Goal: Navigation & Orientation: Find specific page/section

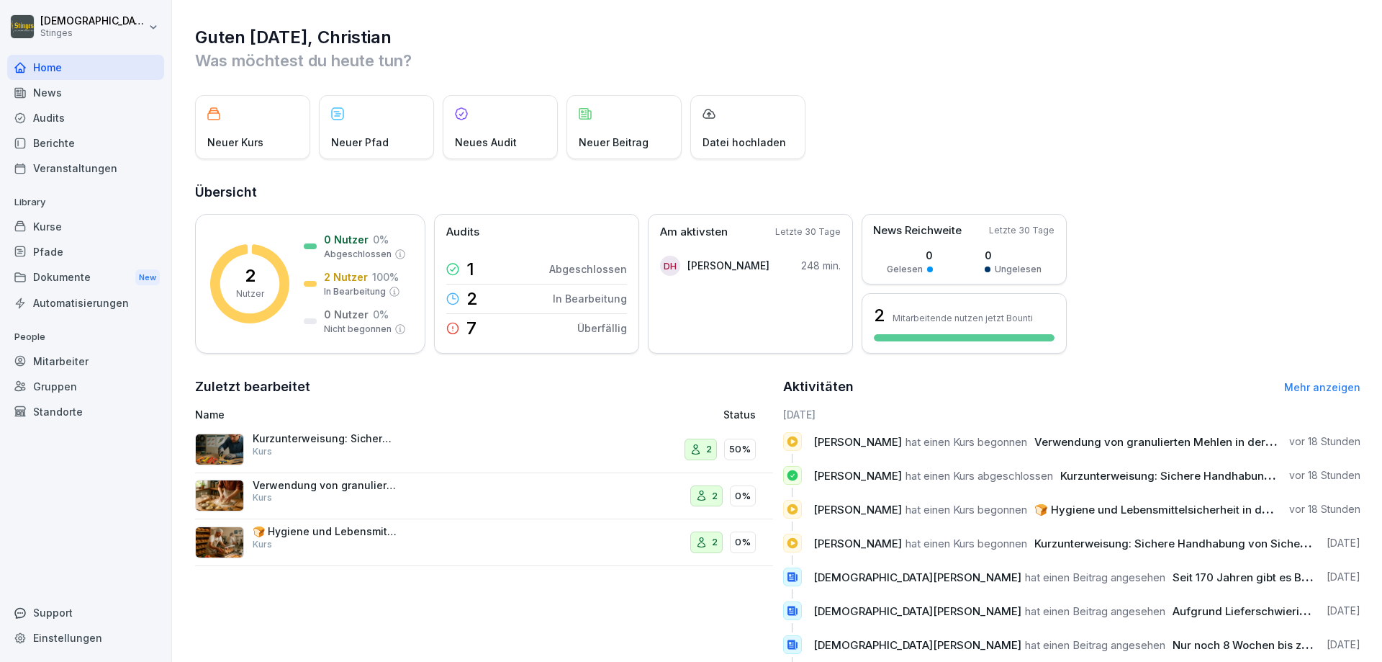
click at [47, 12] on html "[DEMOGRAPHIC_DATA][PERSON_NAME] Stinges Home News Audits Berichte Veranstaltung…" at bounding box center [691, 331] width 1382 height 662
click at [48, 24] on html "[DEMOGRAPHIC_DATA][PERSON_NAME] Stinges Home News Audits Berichte Veranstaltung…" at bounding box center [691, 331] width 1382 height 662
click at [45, 31] on html "[DEMOGRAPHIC_DATA][PERSON_NAME] Stinges Home News Audits Berichte Veranstaltung…" at bounding box center [691, 331] width 1382 height 662
click at [62, 90] on div "Abmelden" at bounding box center [92, 91] width 143 height 27
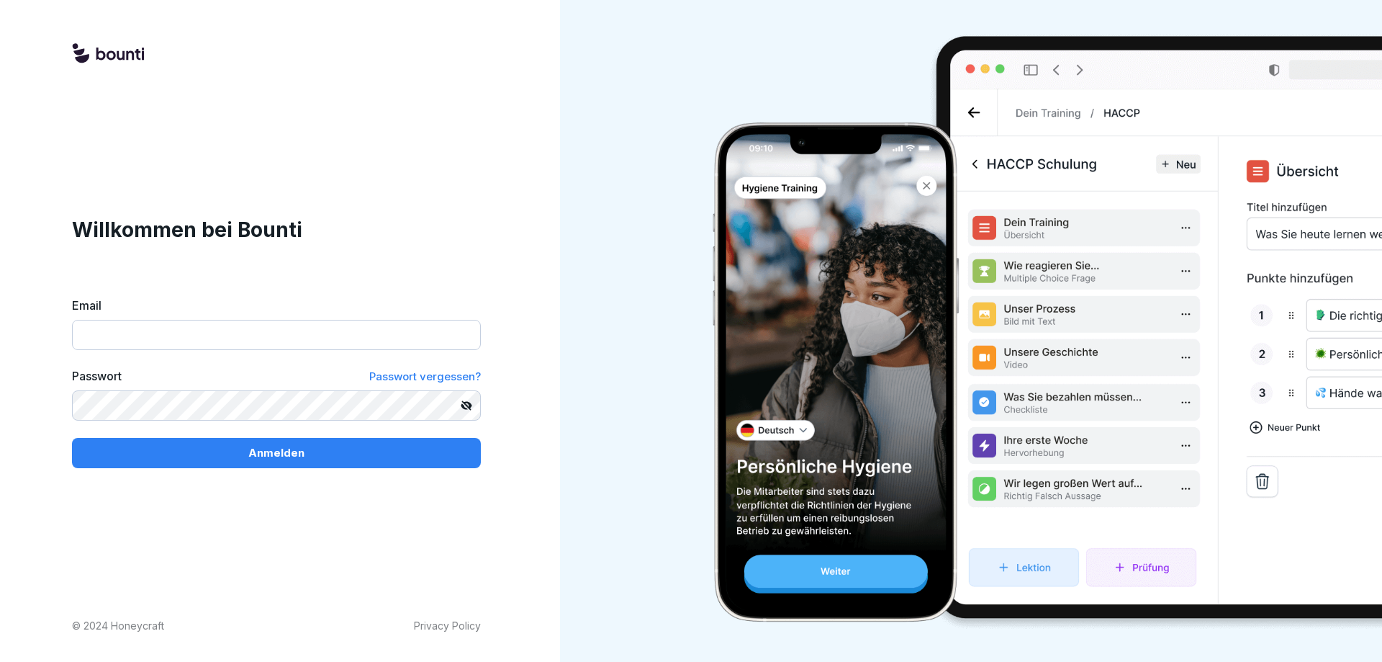
type input "**********"
click at [252, 459] on p "Anmelden" at bounding box center [276, 453] width 56 height 16
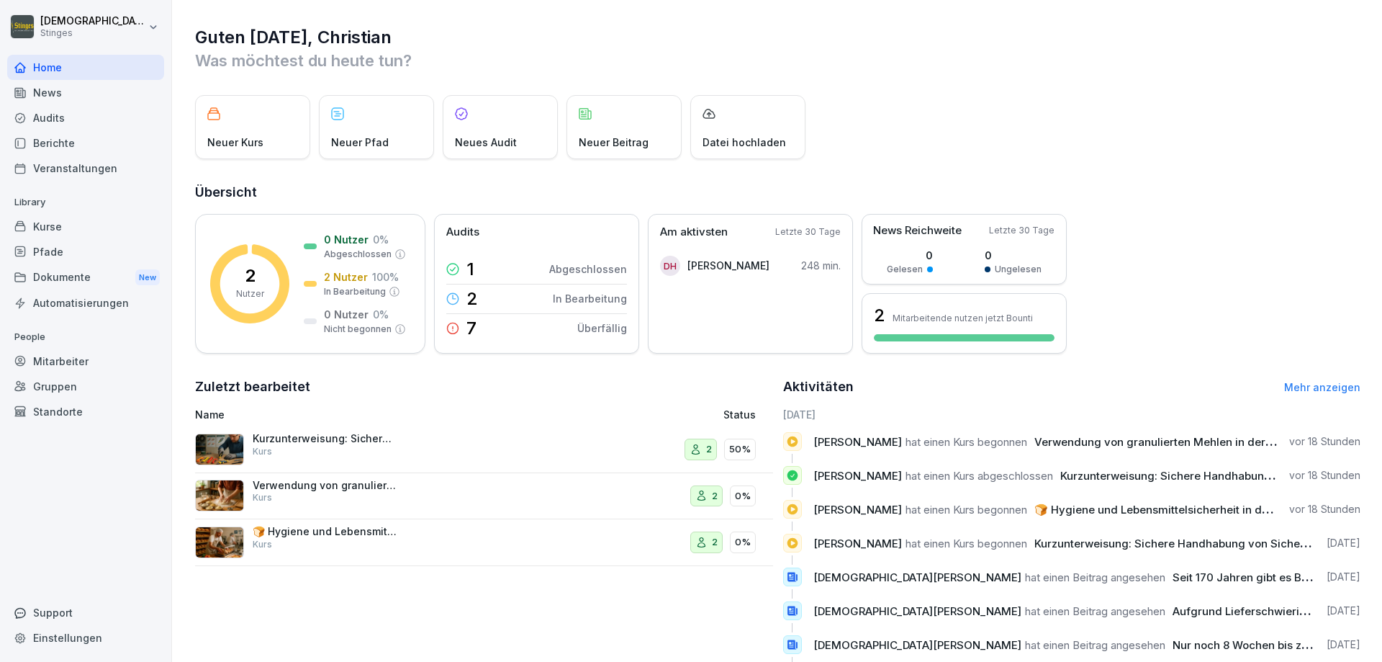
scroll to position [76, 0]
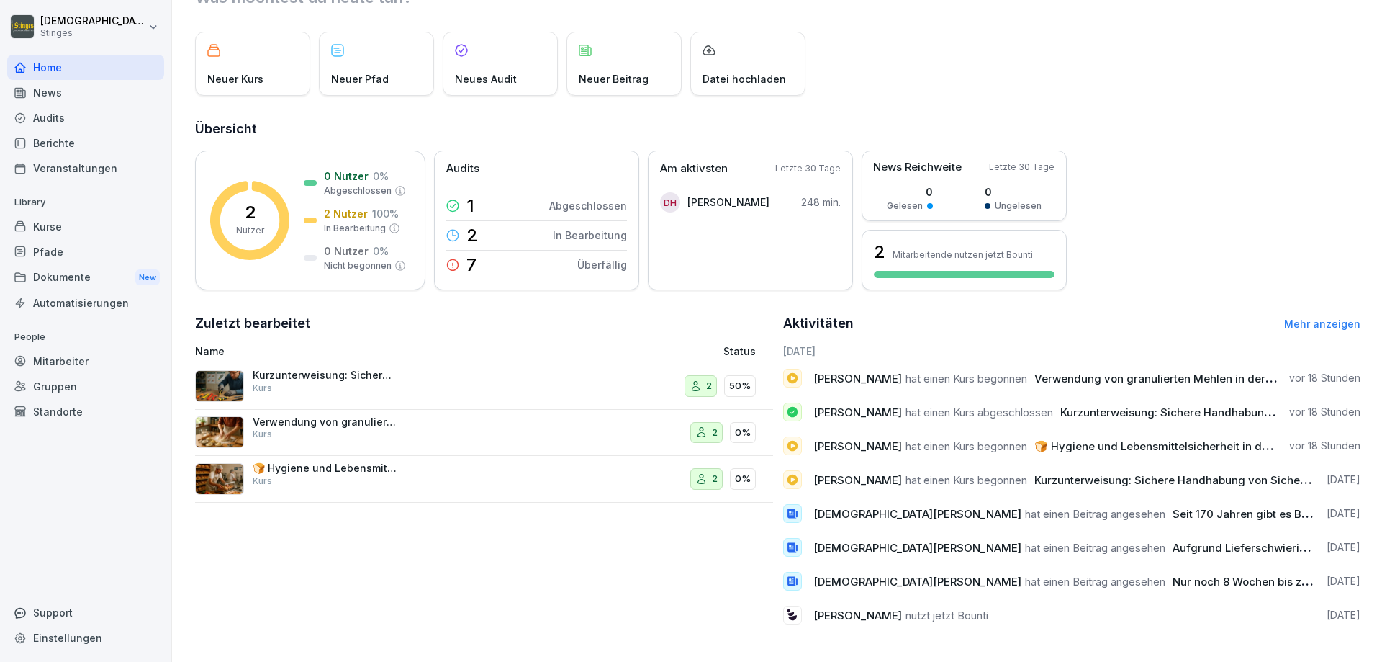
click at [82, 19] on html "[DEMOGRAPHIC_DATA][PERSON_NAME] Stinges Home News Audits Berichte Veranstaltung…" at bounding box center [691, 331] width 1382 height 662
click at [71, 519] on html "[DEMOGRAPHIC_DATA][PERSON_NAME] Stinges Home News Audits Berichte Veranstaltung…" at bounding box center [691, 331] width 1382 height 662
click at [88, 303] on div "Automatisierungen" at bounding box center [85, 302] width 157 height 25
